Goal: Contribute content: Contribute content

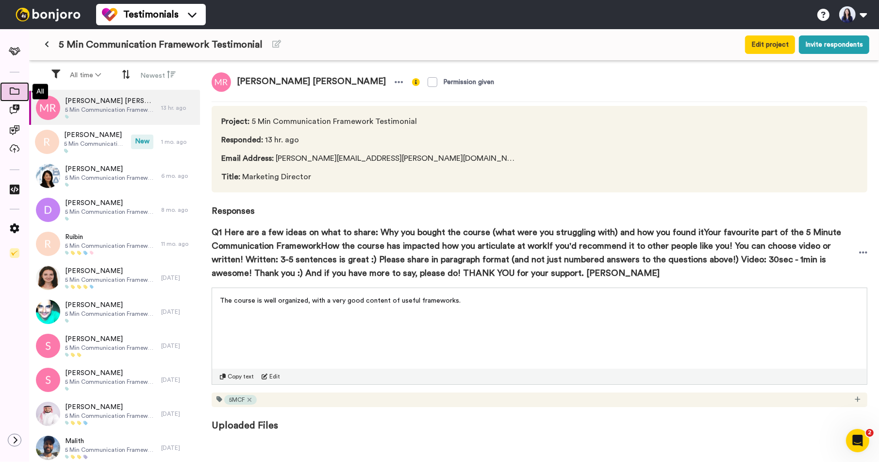
click at [15, 96] on span at bounding box center [14, 92] width 29 height 10
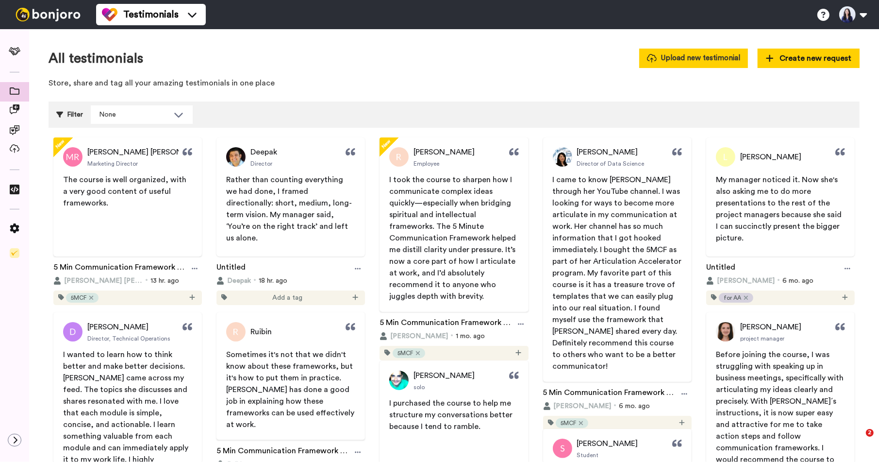
click at [716, 53] on button "Upload new testimonial" at bounding box center [693, 58] width 109 height 19
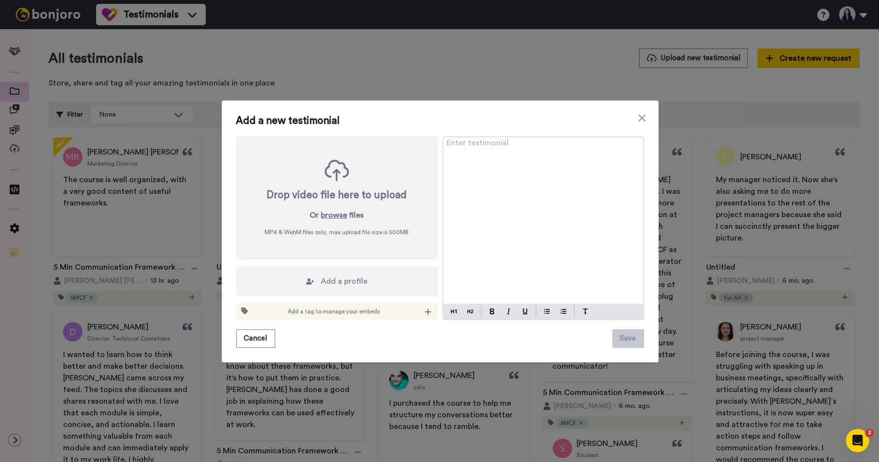
click at [636, 117] on span "Add a new testimonial" at bounding box center [440, 121] width 408 height 12
click at [639, 117] on icon at bounding box center [642, 118] width 10 height 12
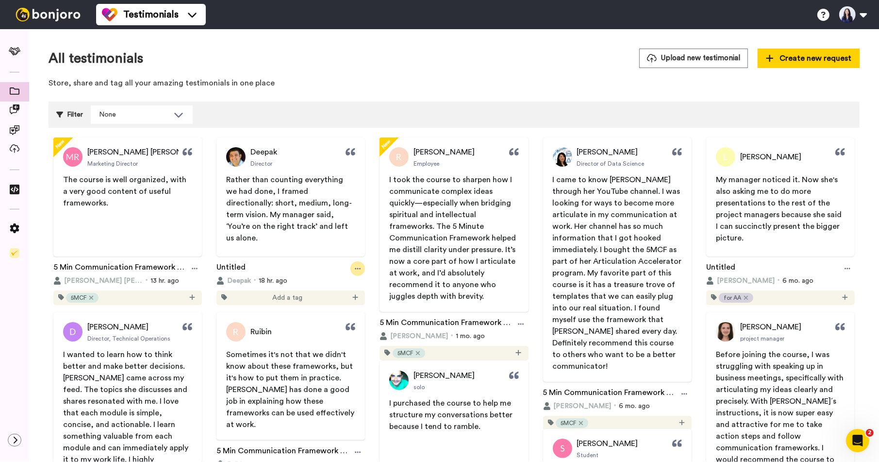
click at [358, 270] on icon at bounding box center [358, 268] width 6 height 7
click at [349, 352] on div "Delete" at bounding box center [339, 356] width 63 height 10
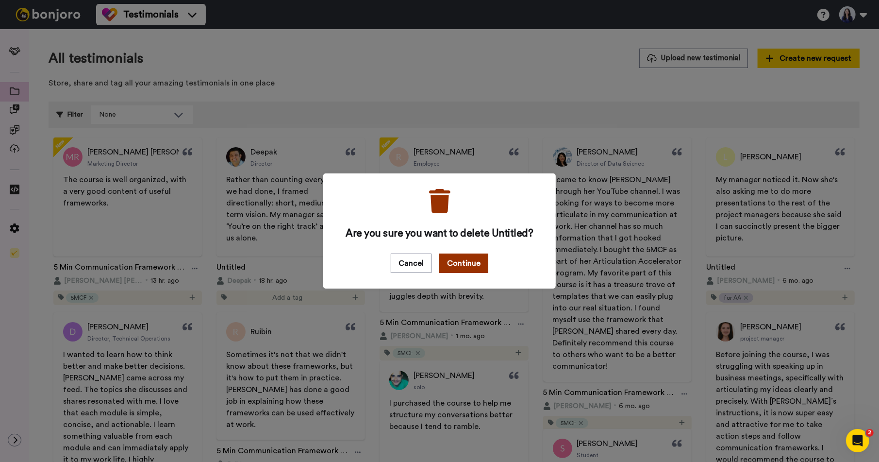
click at [467, 258] on button "Continue" at bounding box center [463, 262] width 49 height 19
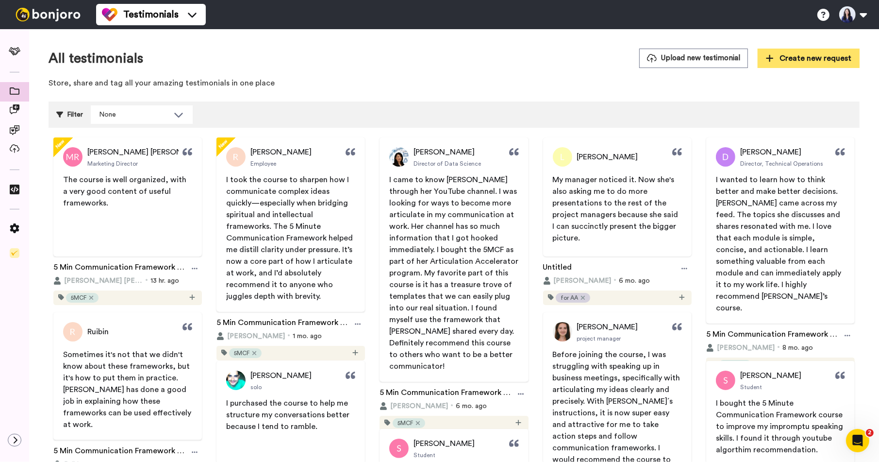
click at [804, 66] on button "Create new request" at bounding box center [809, 58] width 102 height 19
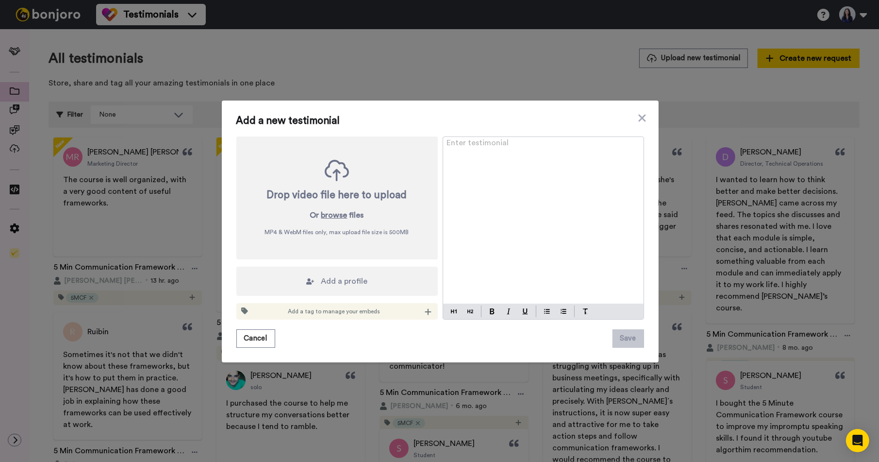
click at [511, 192] on div "Enter testimonial ﻿" at bounding box center [543, 220] width 201 height 167
click at [358, 292] on div "Add a profile" at bounding box center [336, 281] width 201 height 29
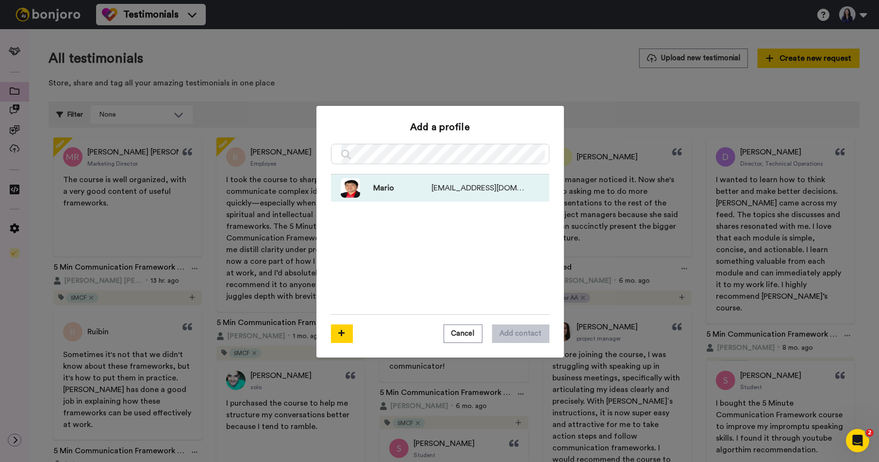
click at [352, 194] on img at bounding box center [350, 187] width 19 height 19
click at [522, 329] on button "Add contact" at bounding box center [520, 333] width 57 height 18
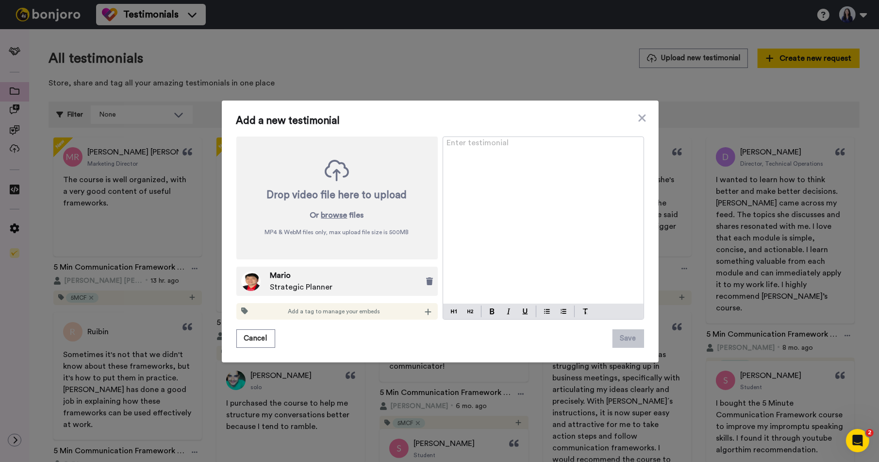
click at [540, 208] on div "Enter testimonial ﻿" at bounding box center [543, 220] width 201 height 167
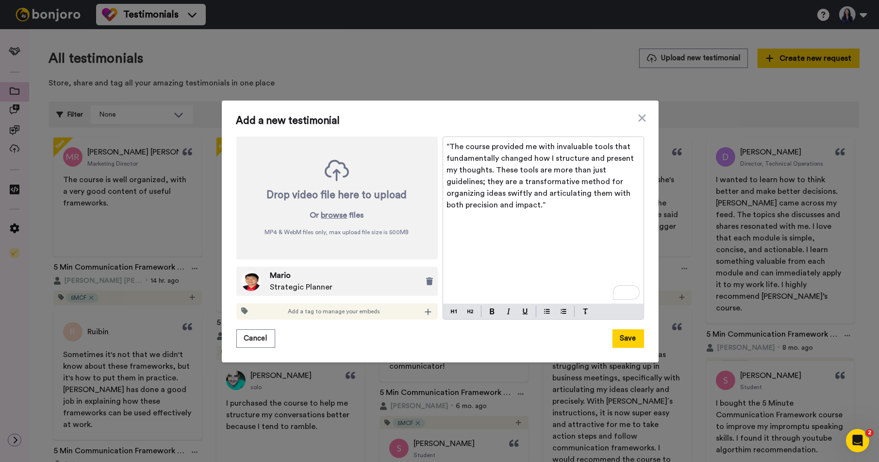
click at [465, 147] on span "“The course provided me with invaluable tools that fundamentally changed how I …" at bounding box center [541, 176] width 189 height 66
click at [456, 145] on span "“The course provided me with invaluable tools that fundamentally changed how I …" at bounding box center [541, 176] width 189 height 66
drag, startPoint x: 488, startPoint y: 148, endPoint x: 418, endPoint y: 148, distance: 70.4
click at [418, 148] on div "Drop video file here to upload Or browse files MP4 & WebM files only, max uploa…" at bounding box center [440, 227] width 408 height 183
click at [512, 208] on p "Frameworks provided me with invaluable tools that fundamentally changed how I s…" at bounding box center [543, 176] width 193 height 70
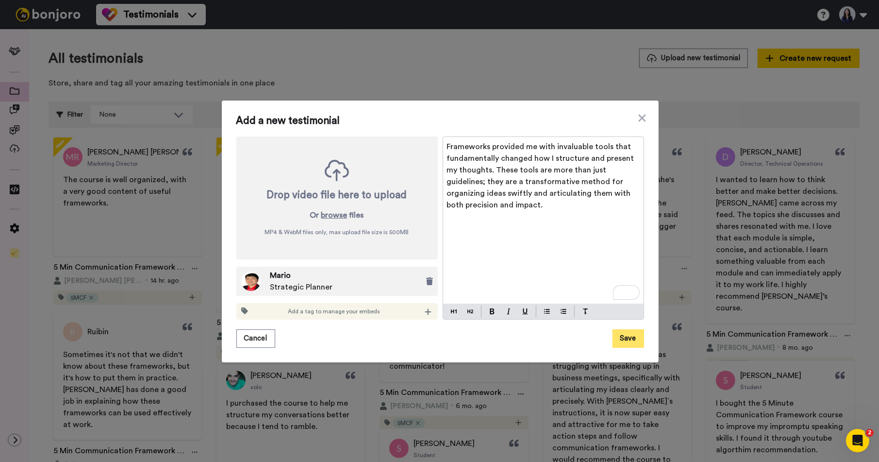
click at [628, 344] on button "Save" at bounding box center [629, 338] width 32 height 18
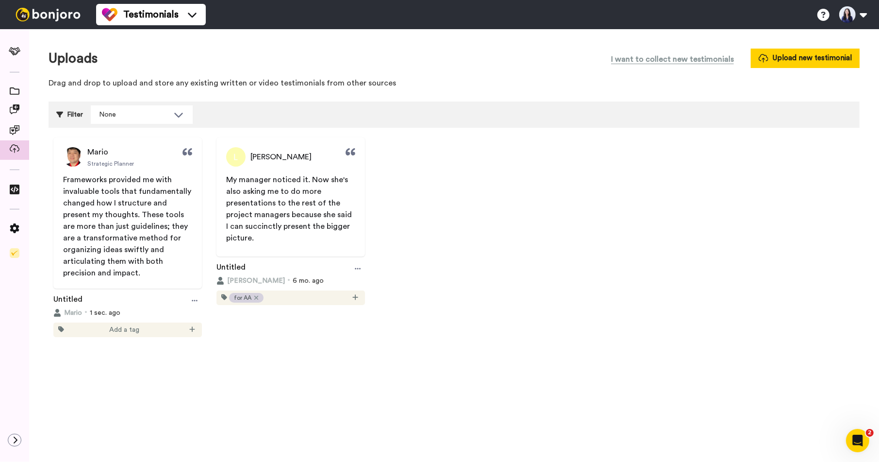
click at [640, 365] on div "Uploads I want to collect new testimonials Upload new testimonial Drag and drop…" at bounding box center [454, 207] width 850 height 356
